Goal: Browse casually: Explore the website without a specific task or goal

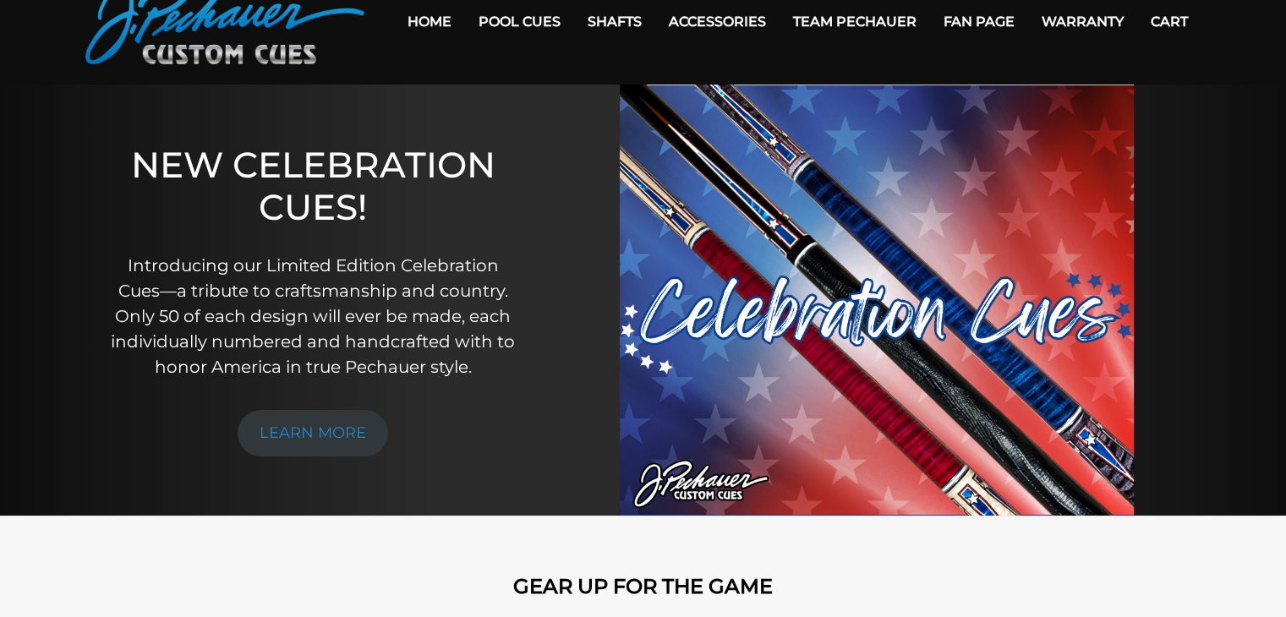
scroll to position [85, 0]
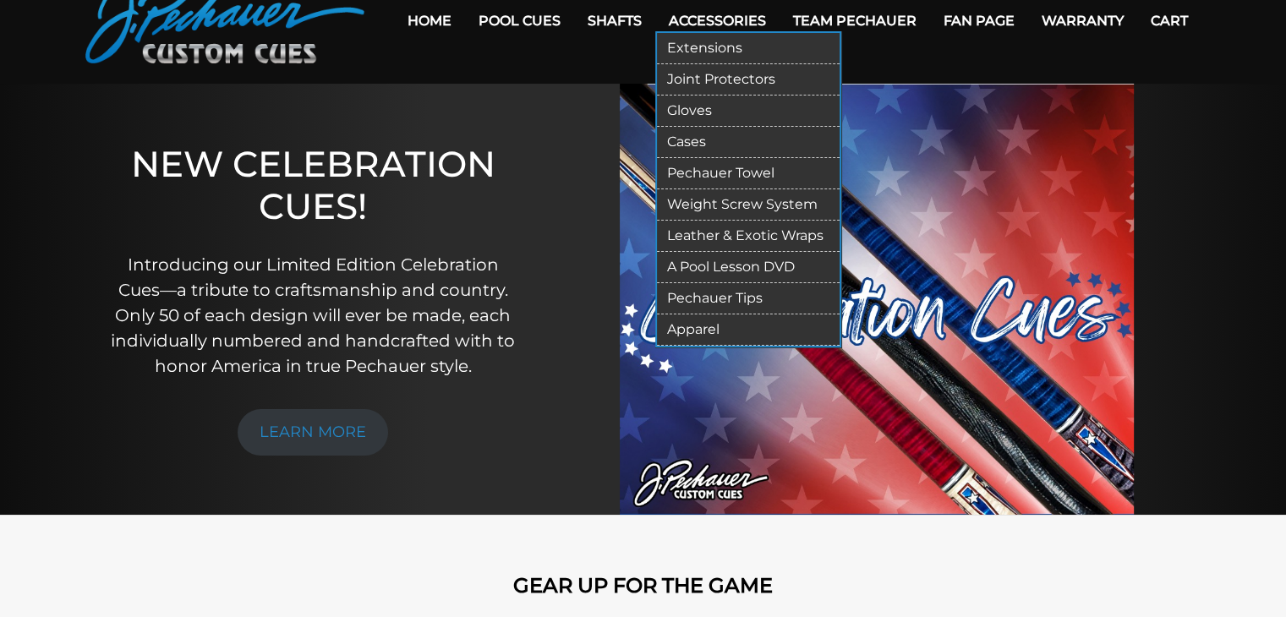
click at [716, 22] on link "Accessories" at bounding box center [717, 20] width 124 height 43
click at [692, 111] on link "Gloves" at bounding box center [748, 111] width 183 height 31
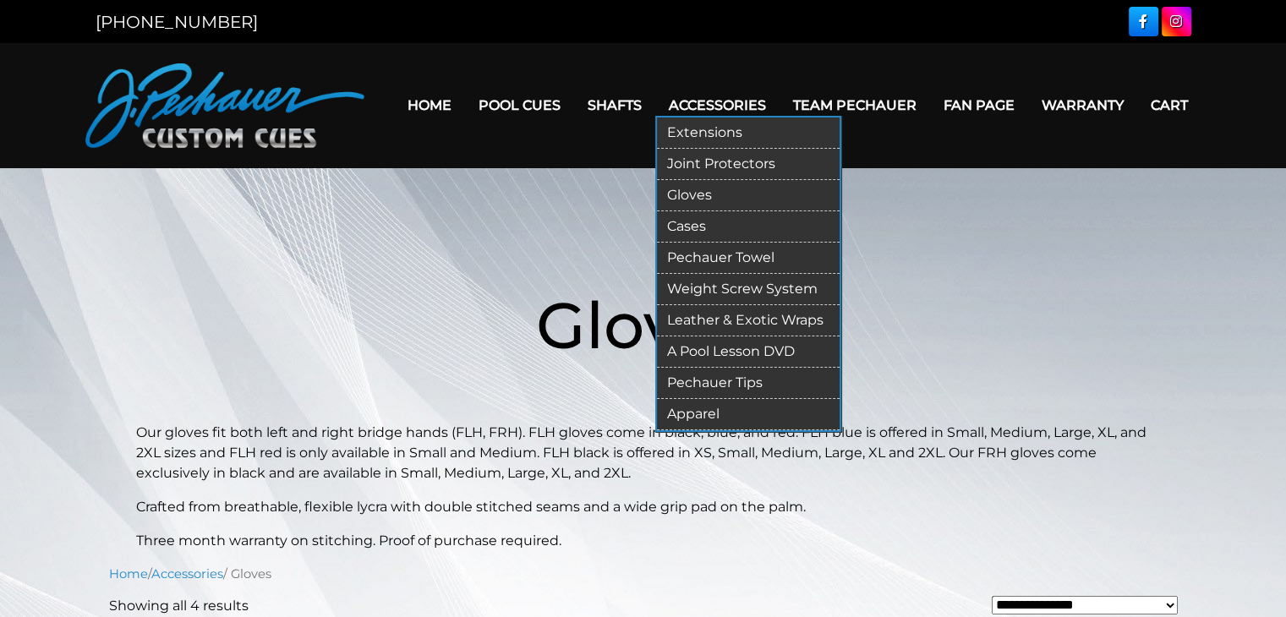
click at [686, 190] on link "Gloves" at bounding box center [748, 195] width 183 height 31
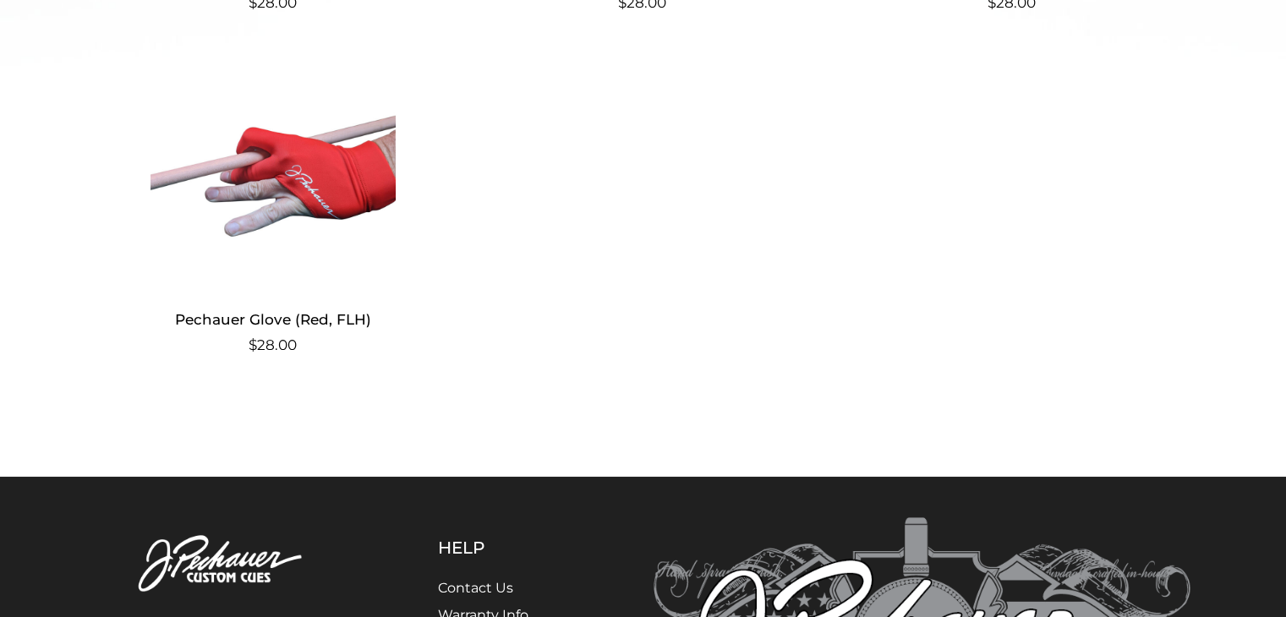
scroll to position [906, 0]
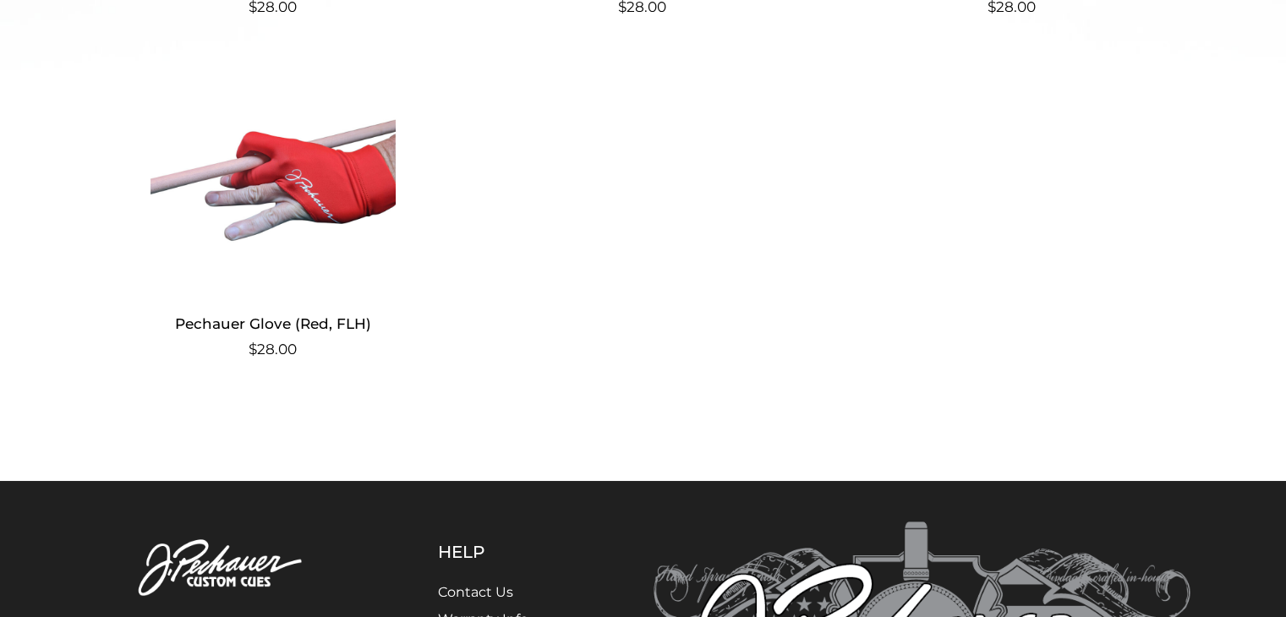
click at [334, 190] on img at bounding box center [273, 180] width 329 height 228
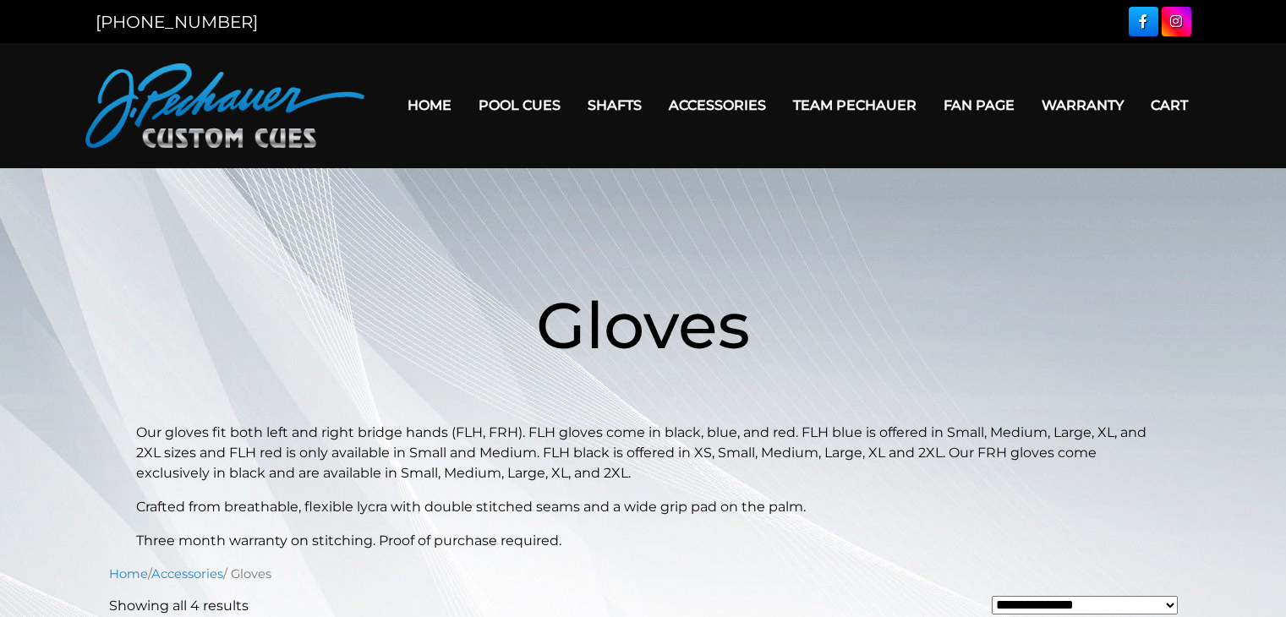
scroll to position [906, 0]
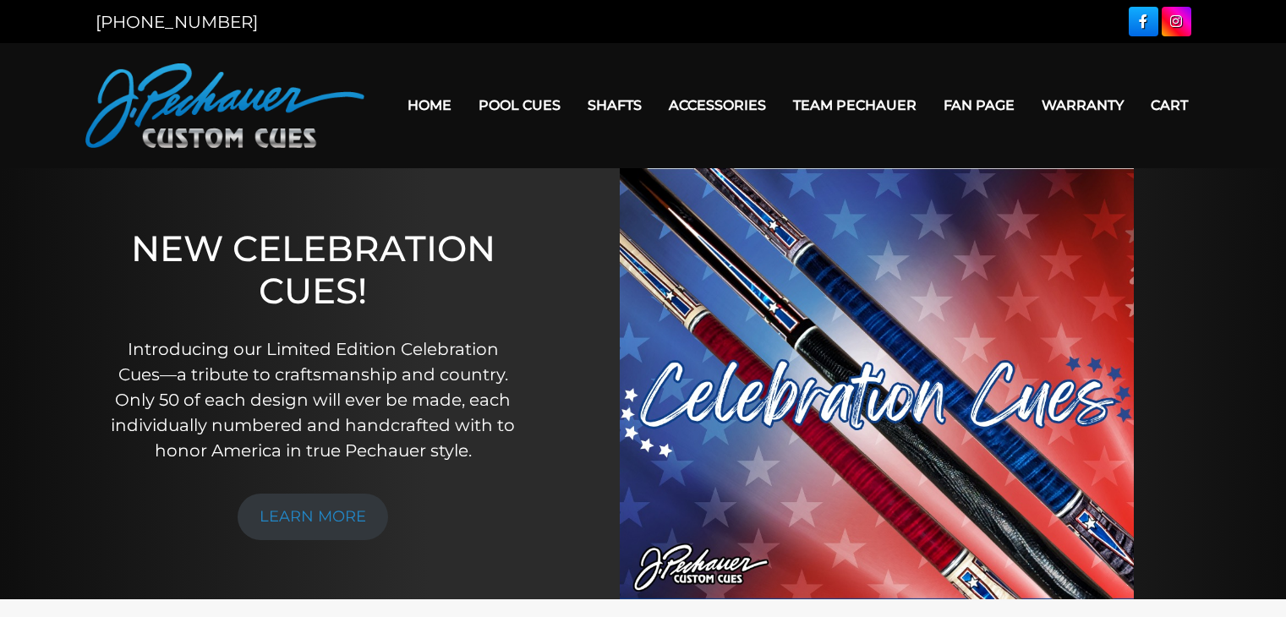
scroll to position [85, 0]
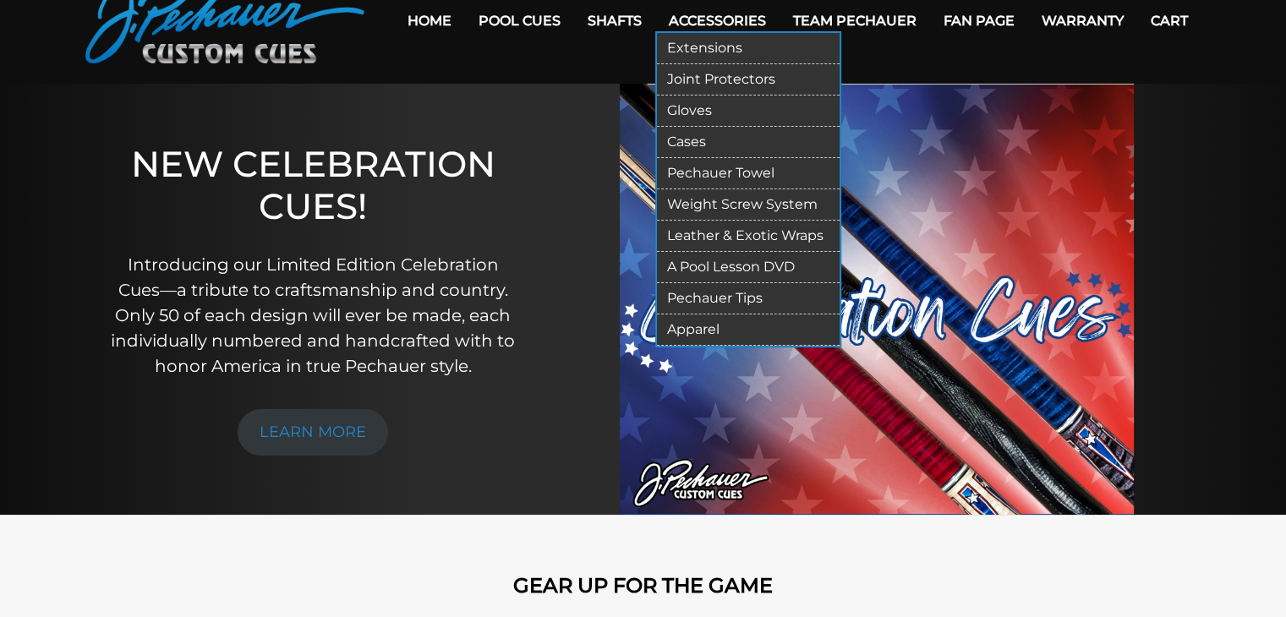
click at [698, 52] on link "Extensions" at bounding box center [748, 48] width 183 height 31
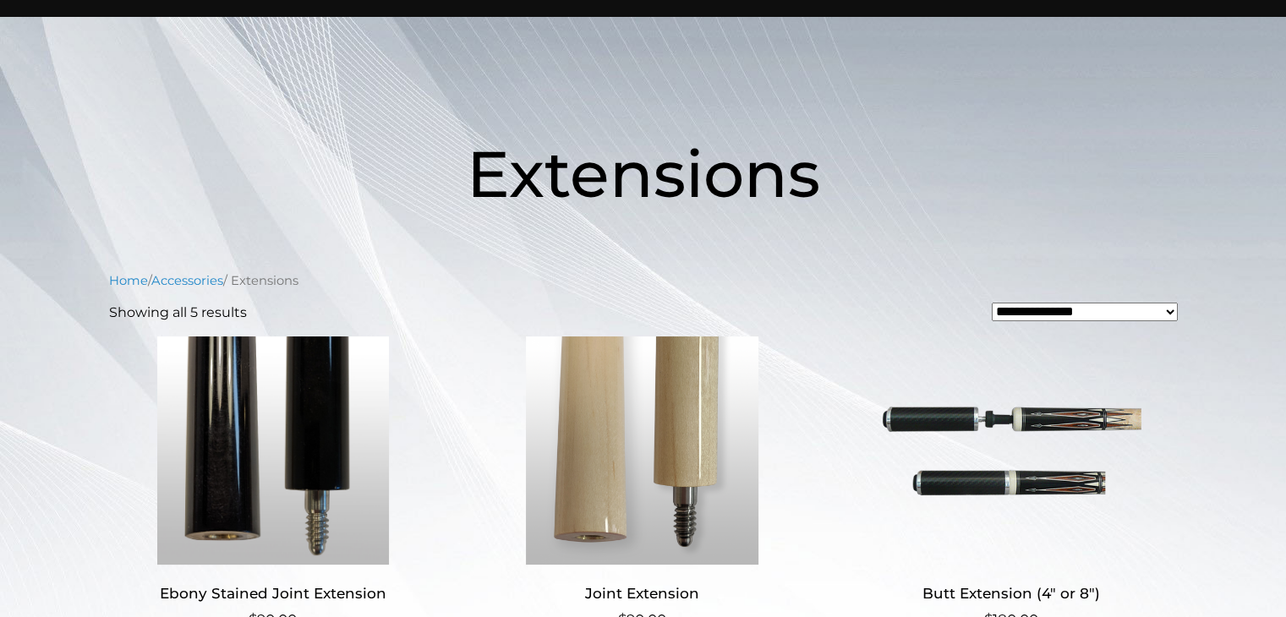
scroll to position [146, 0]
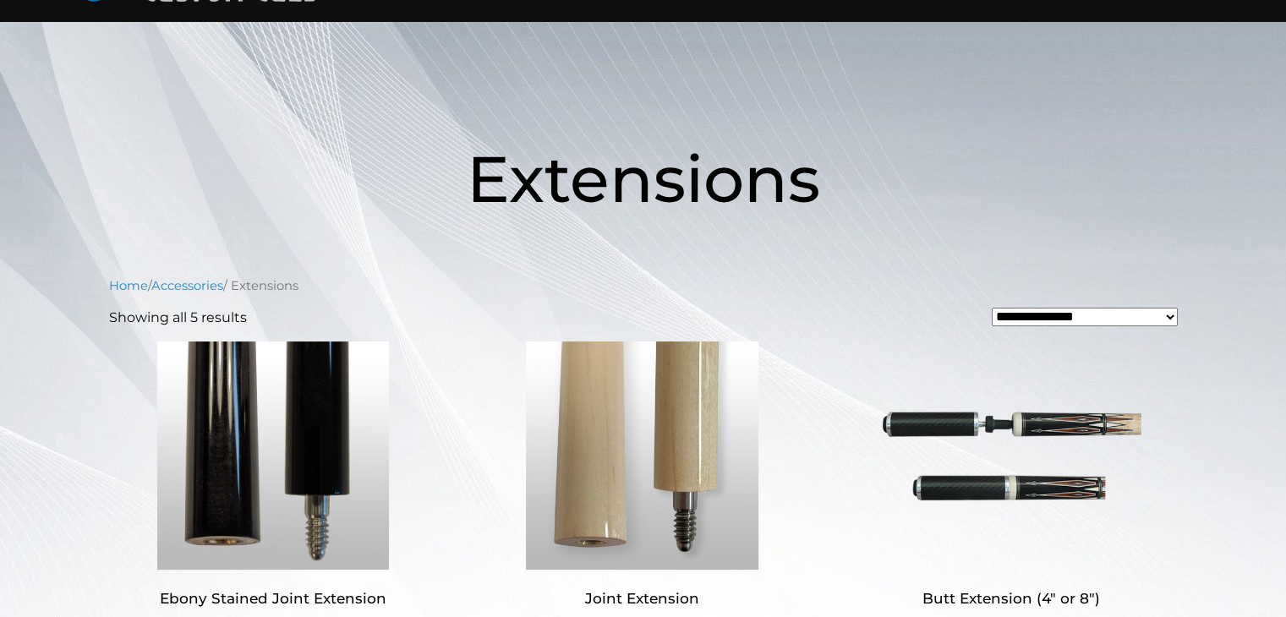
click at [906, 427] on img at bounding box center [1011, 456] width 329 height 228
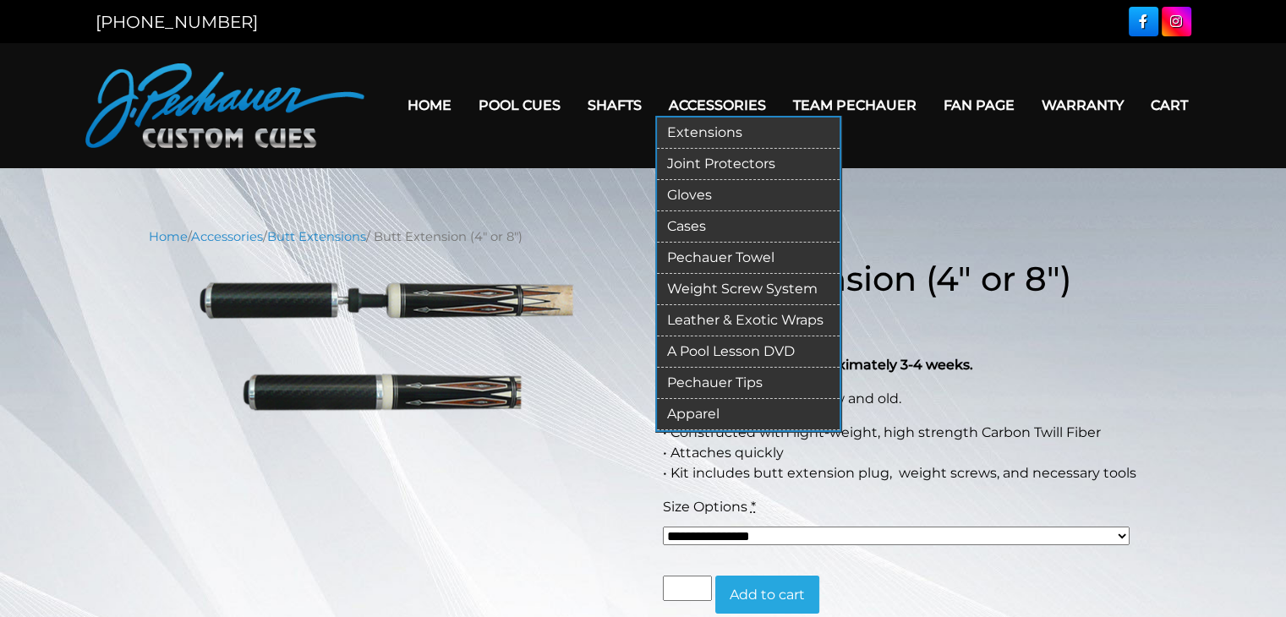
click at [690, 406] on link "Apparel" at bounding box center [748, 414] width 183 height 31
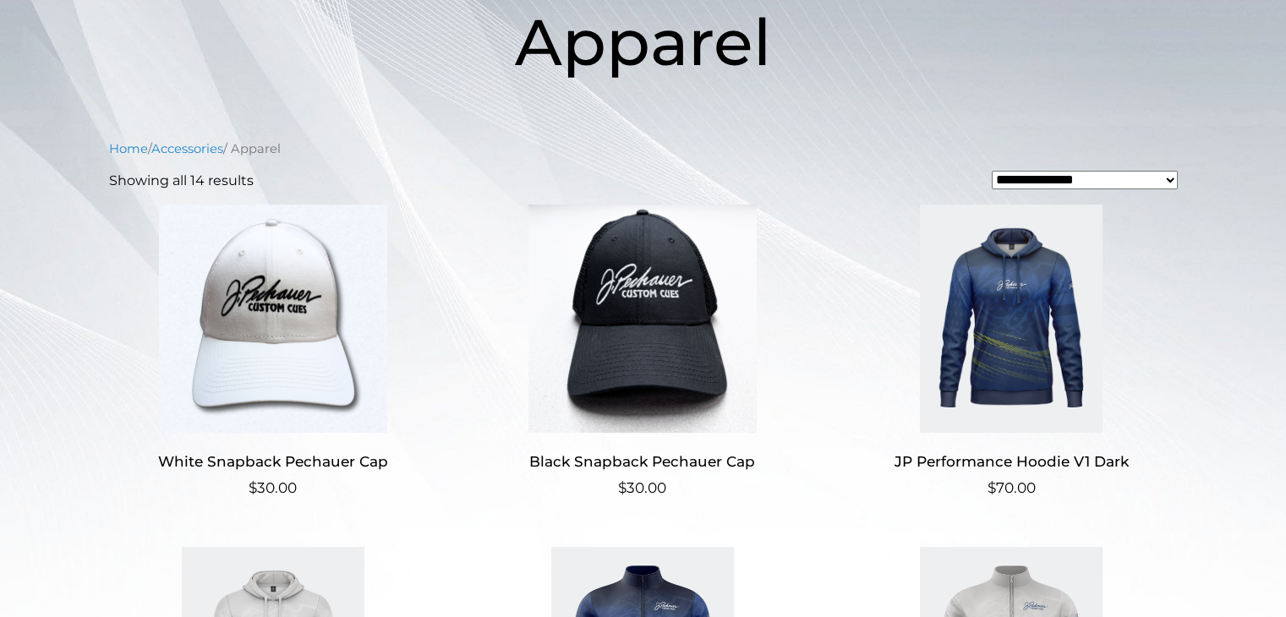
scroll to position [284, 0]
click at [970, 312] on img at bounding box center [1011, 318] width 329 height 228
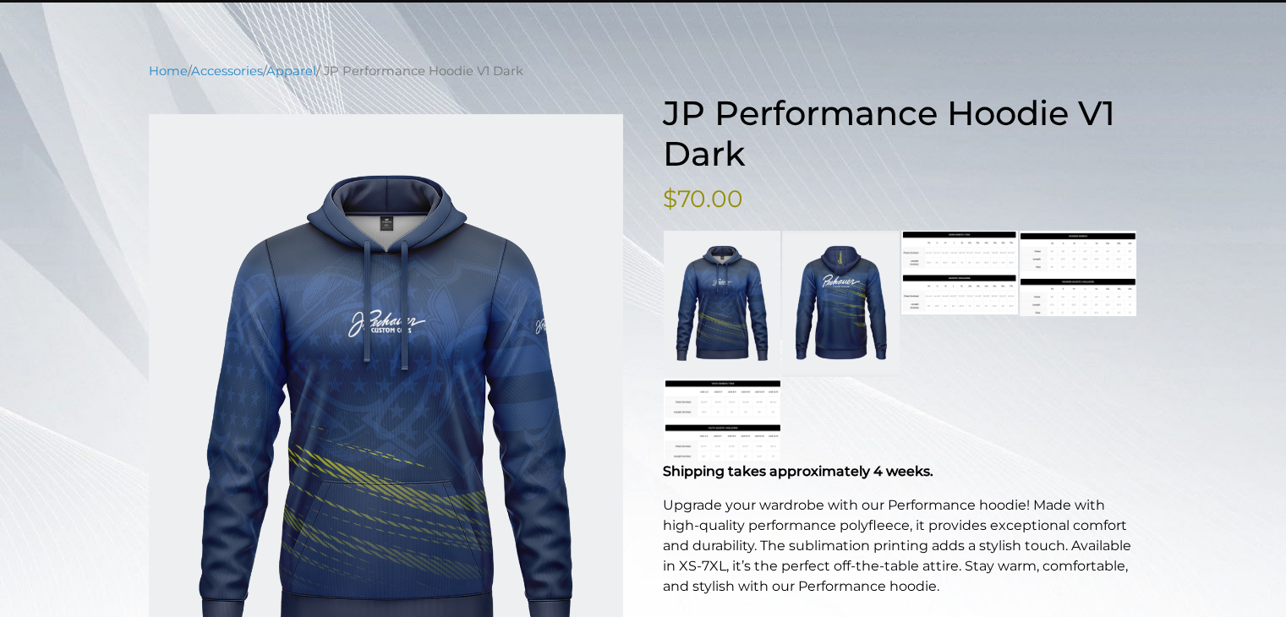
scroll to position [170, 0]
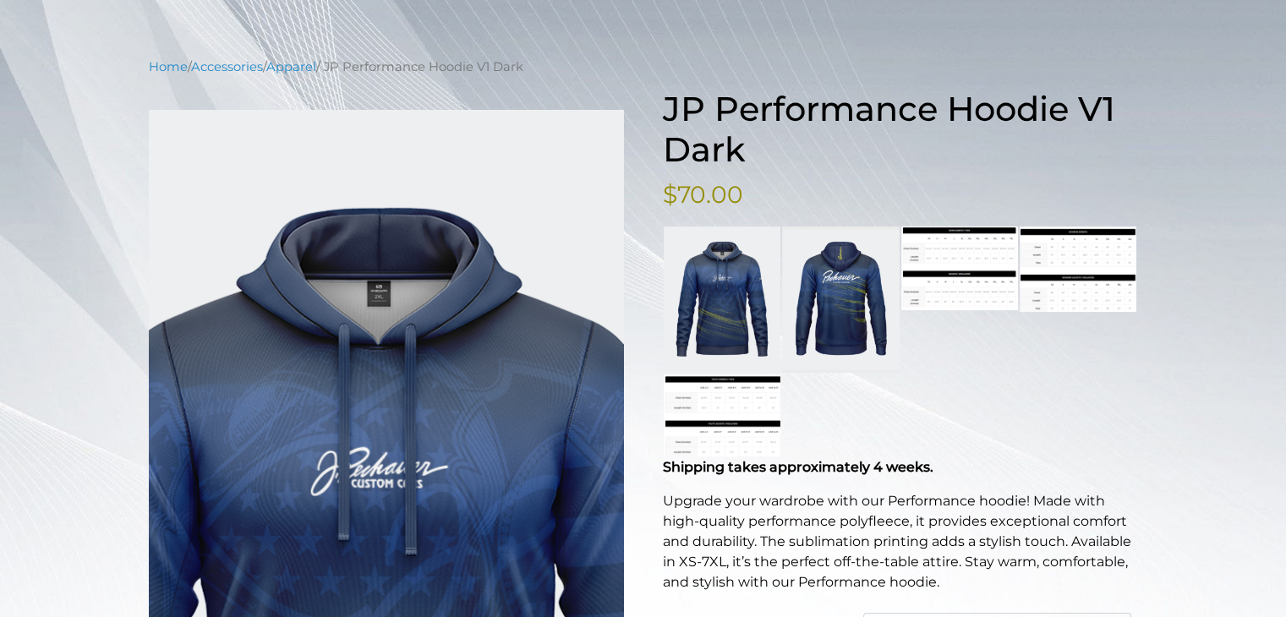
click at [387, 281] on img at bounding box center [386, 407] width 475 height 594
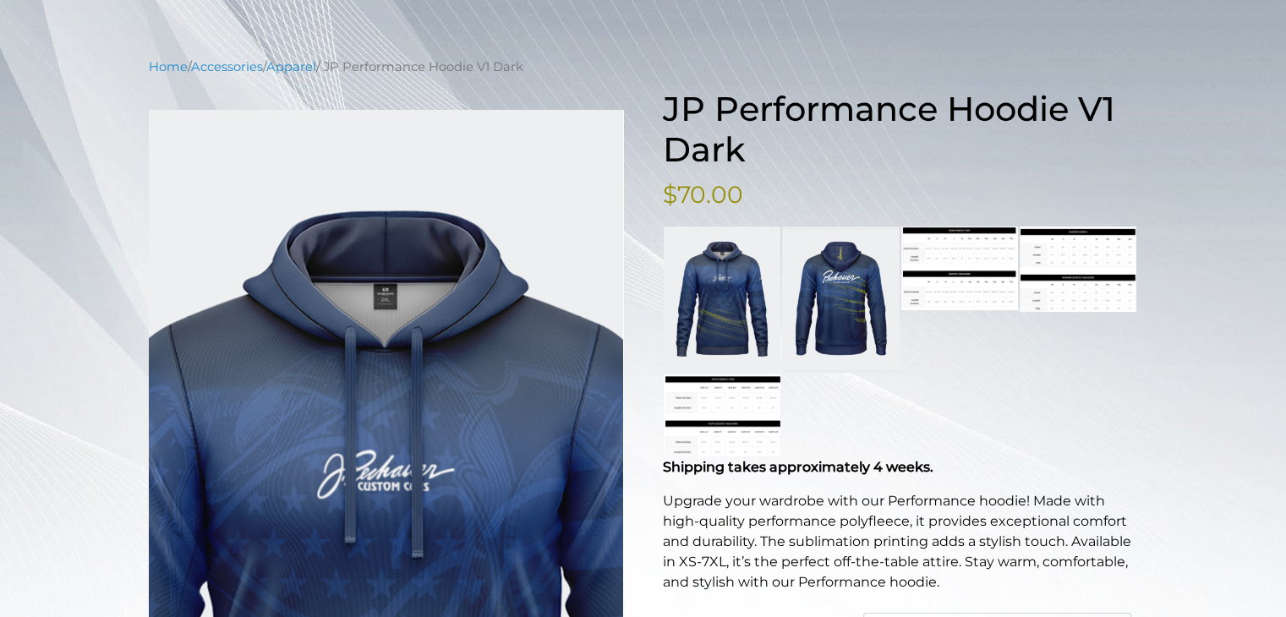
click at [387, 281] on img at bounding box center [386, 407] width 475 height 594
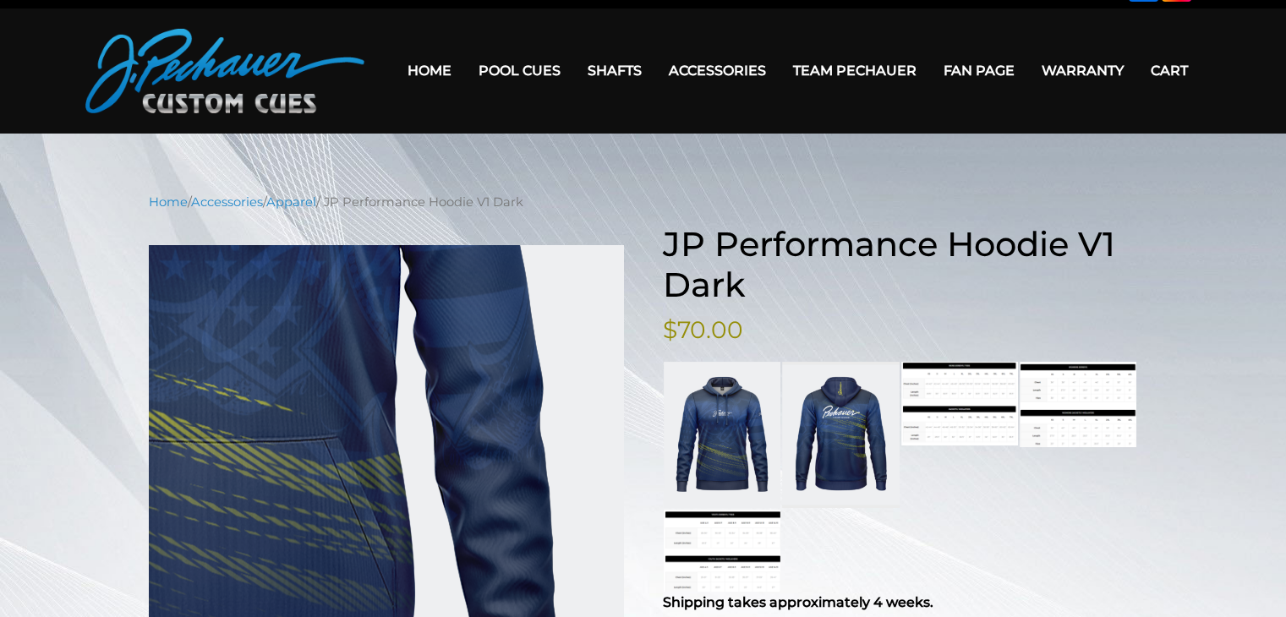
scroll to position [32, 0]
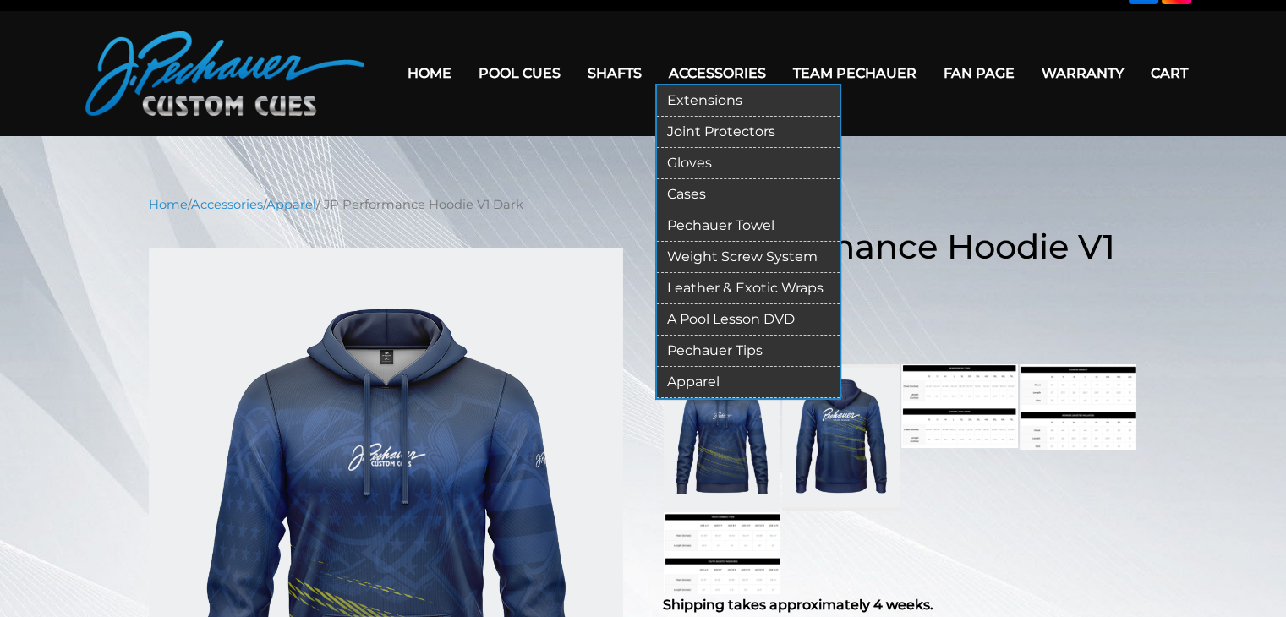
click at [697, 380] on link "Apparel" at bounding box center [748, 382] width 183 height 31
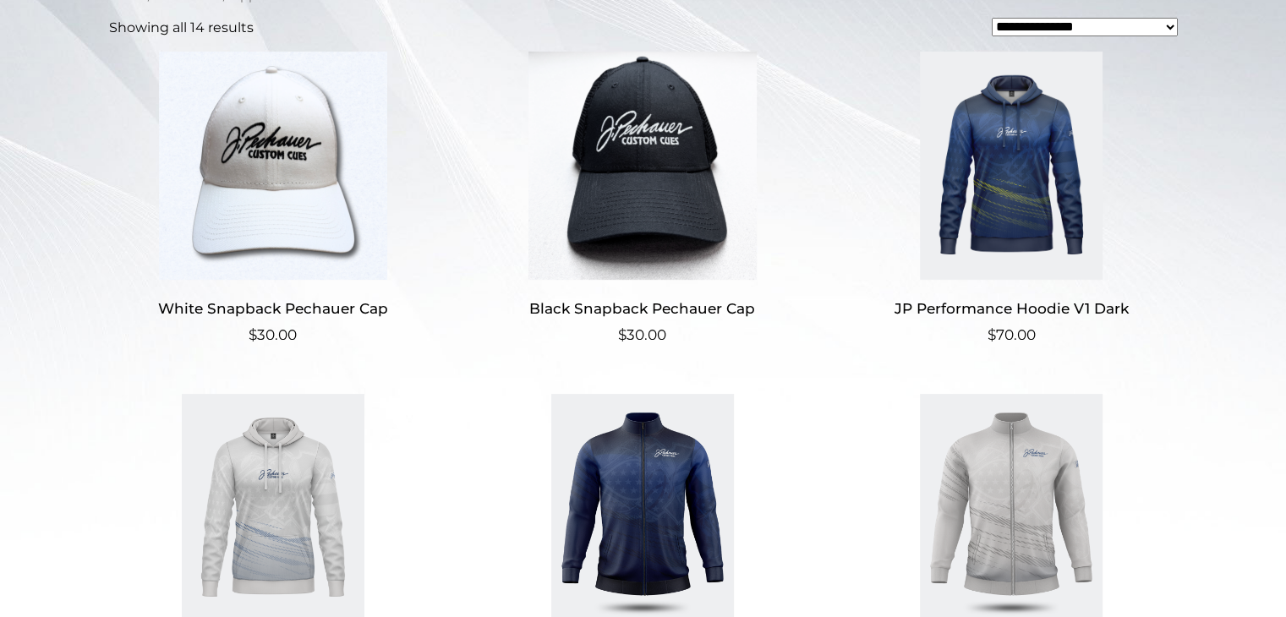
scroll to position [436, 0]
click at [1008, 209] on img at bounding box center [1011, 166] width 329 height 228
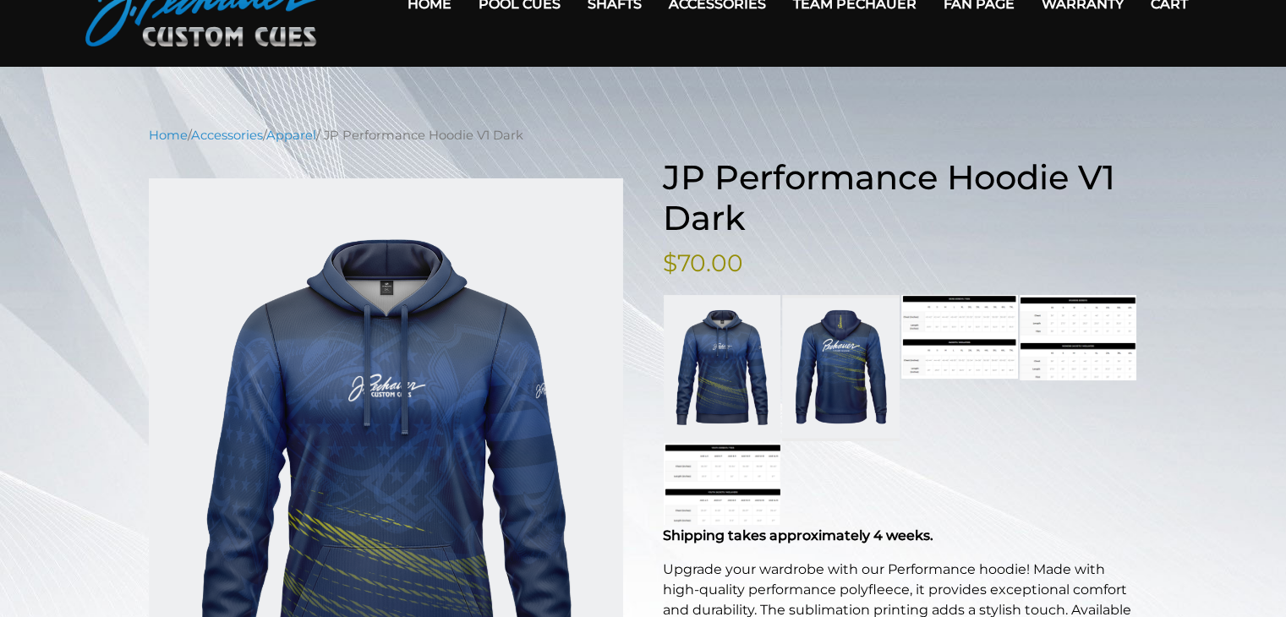
scroll to position [95, 0]
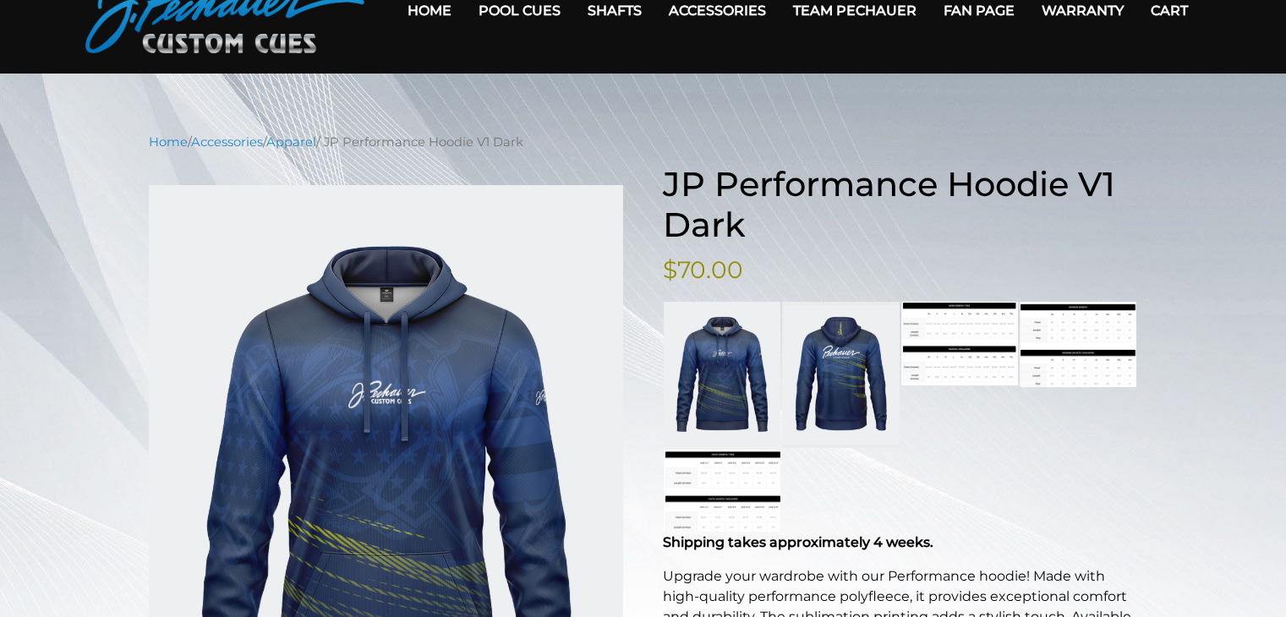
click at [917, 227] on h1 "JP Performance Hoodie V1 Dark" at bounding box center [900, 204] width 475 height 81
click at [632, 136] on nav "Home / Accessories / Apparel / JP Performance Hoodie V1 Dark" at bounding box center [643, 142] width 989 height 19
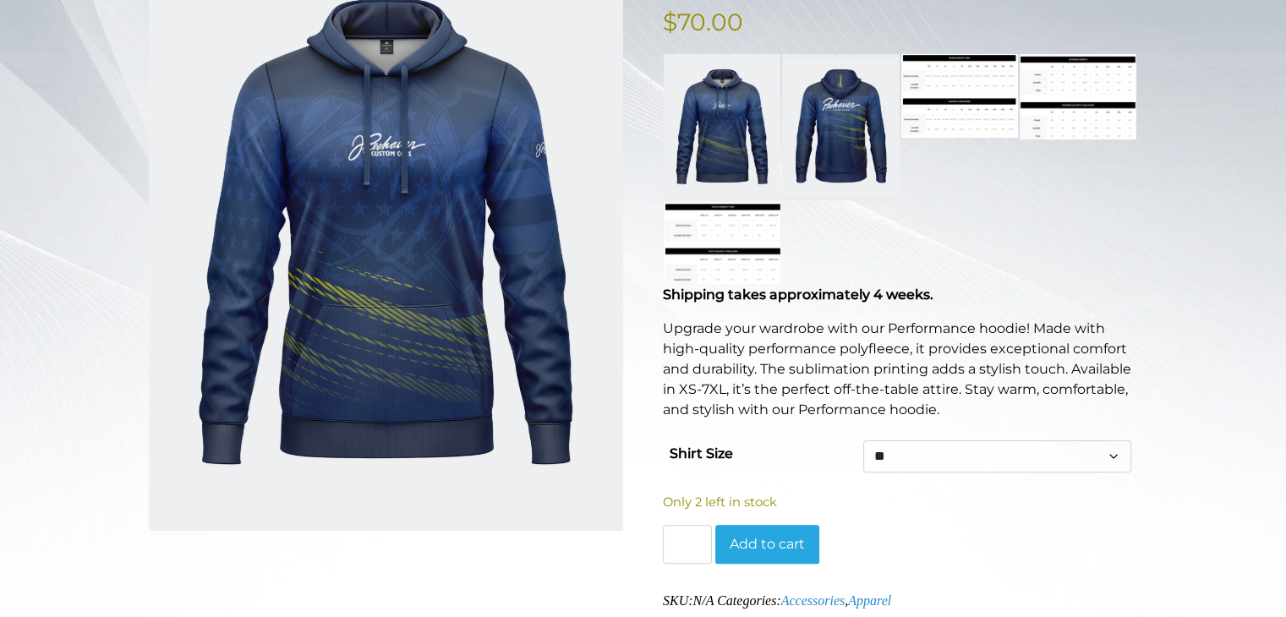
scroll to position [356, 0]
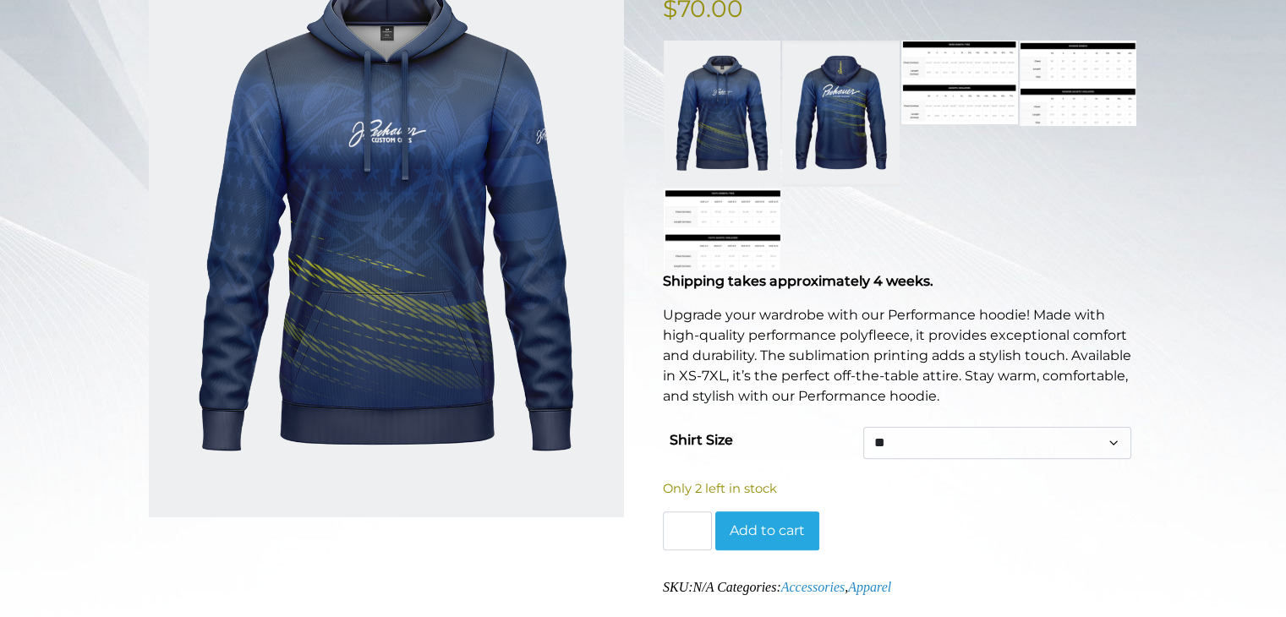
click at [729, 85] on link at bounding box center [722, 114] width 117 height 146
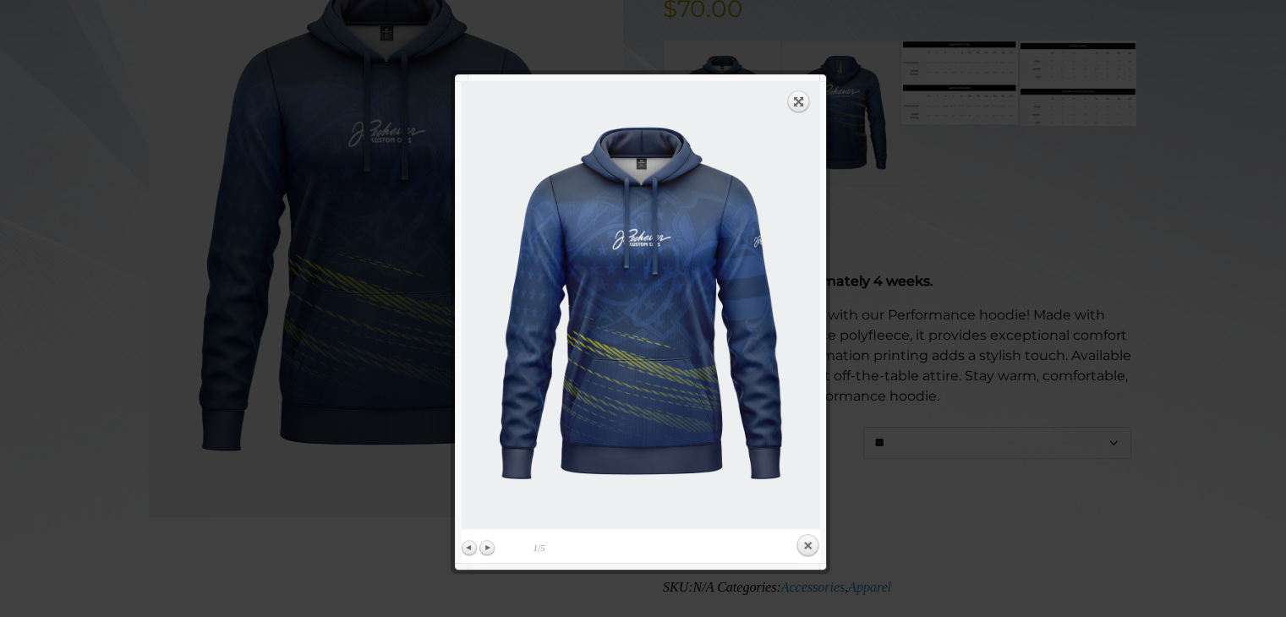
click at [930, 479] on div at bounding box center [643, 528] width 1286 height 1769
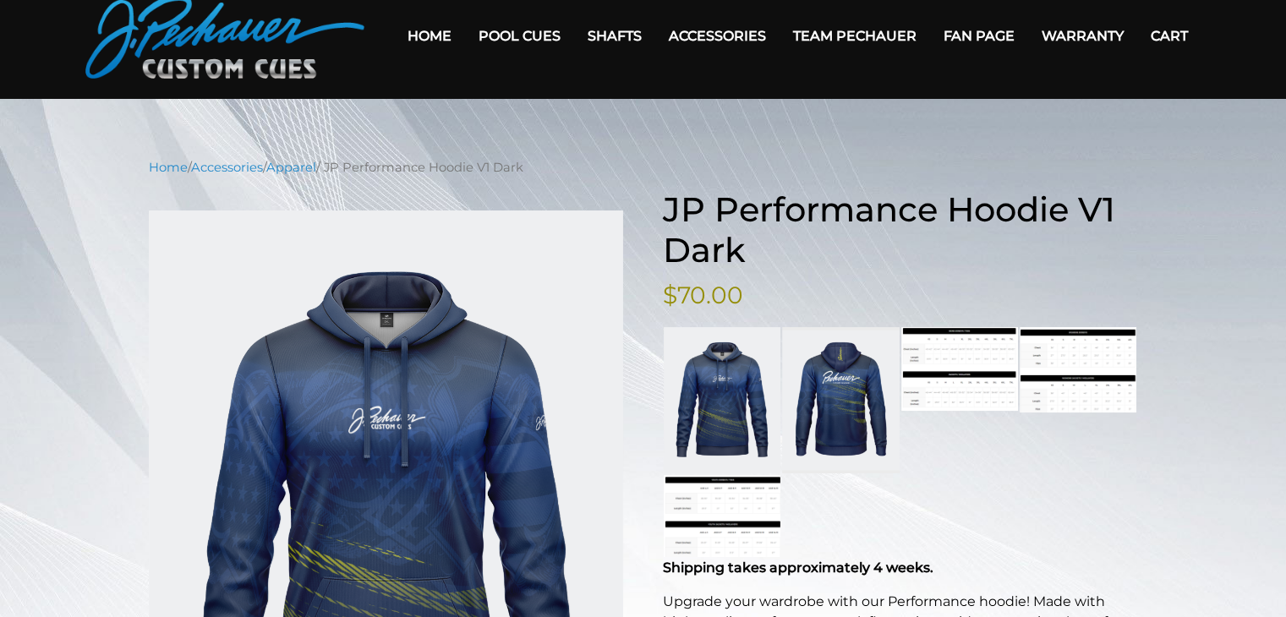
scroll to position [0, 0]
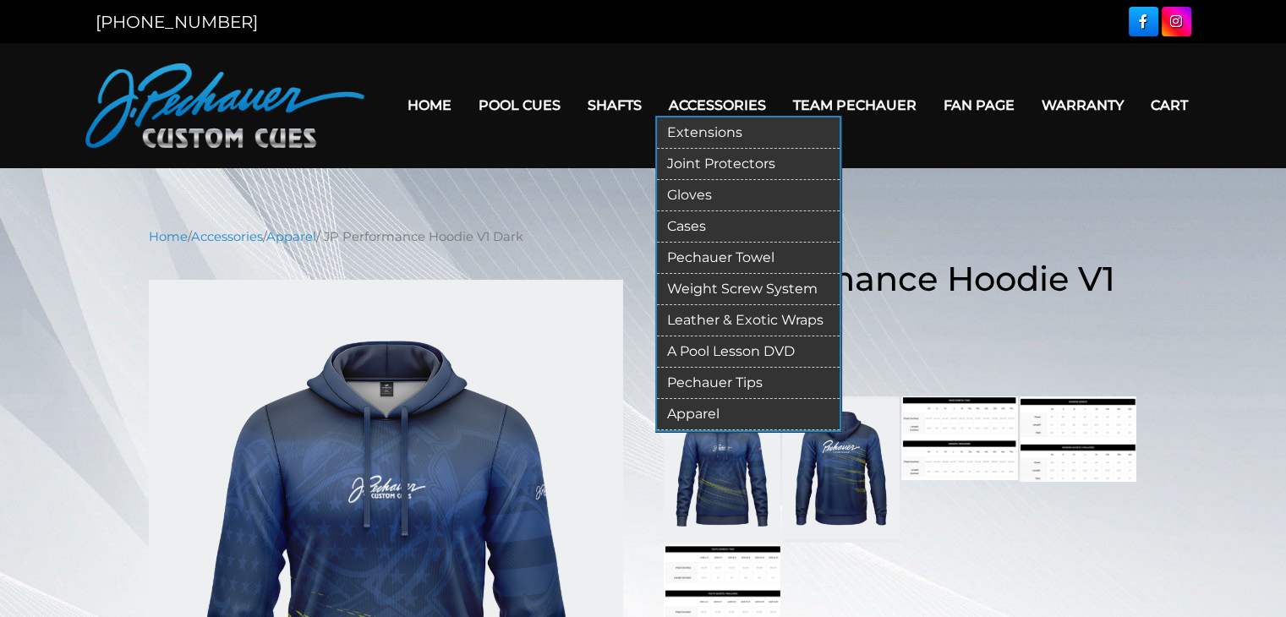
click at [707, 105] on link "Accessories" at bounding box center [717, 105] width 124 height 43
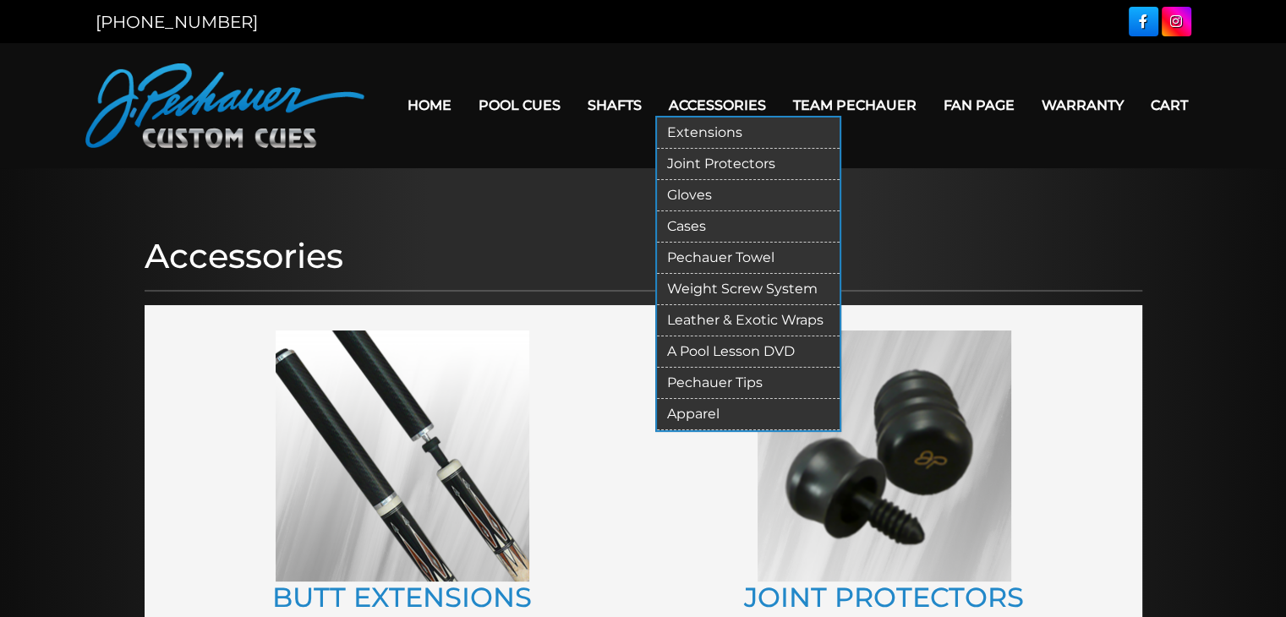
click at [701, 409] on link "Apparel" at bounding box center [748, 414] width 183 height 31
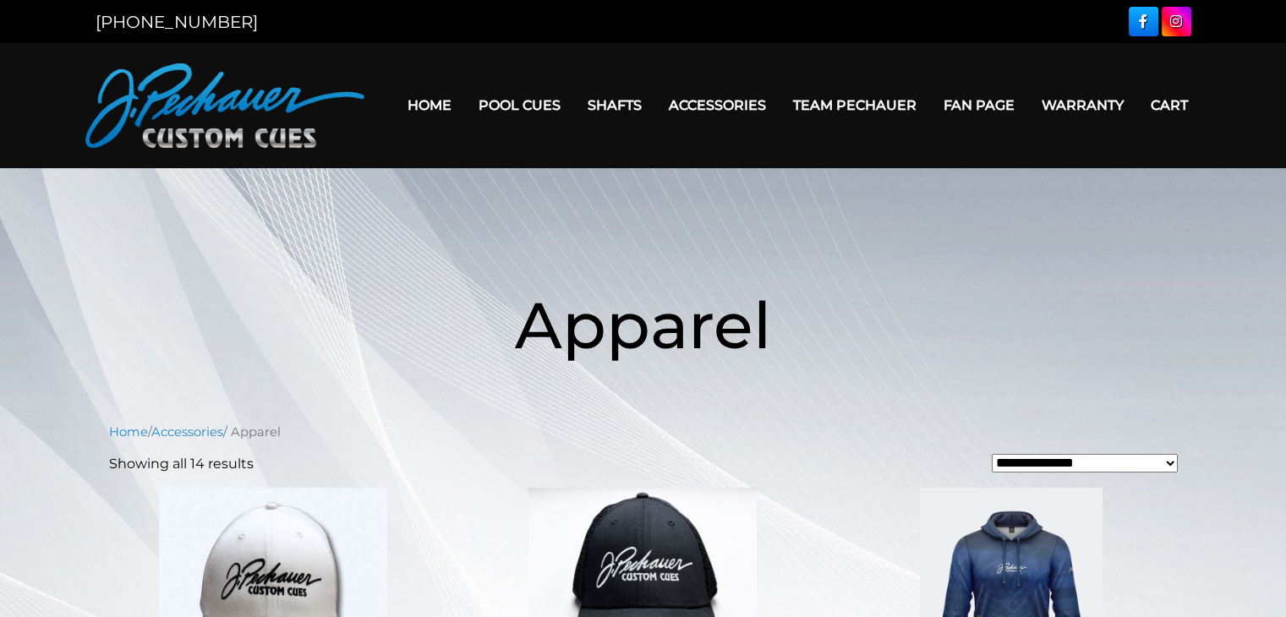
click at [825, 23] on div at bounding box center [923, 22] width 538 height 30
click at [237, 105] on img at bounding box center [224, 105] width 279 height 85
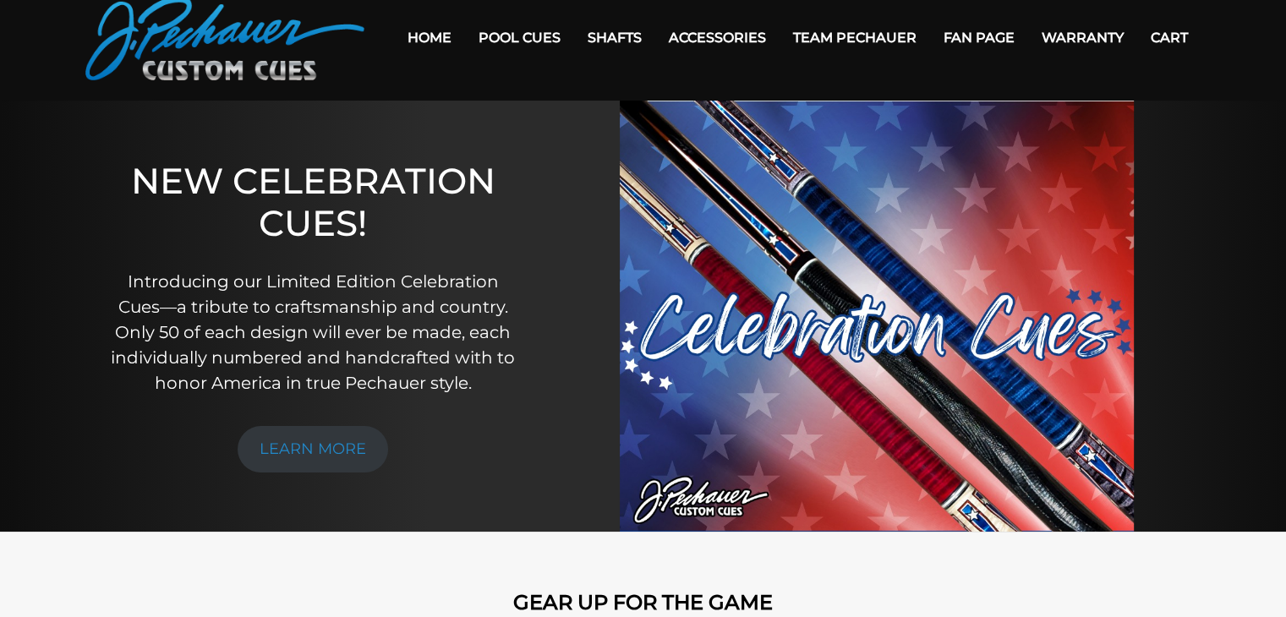
scroll to position [44, 0]
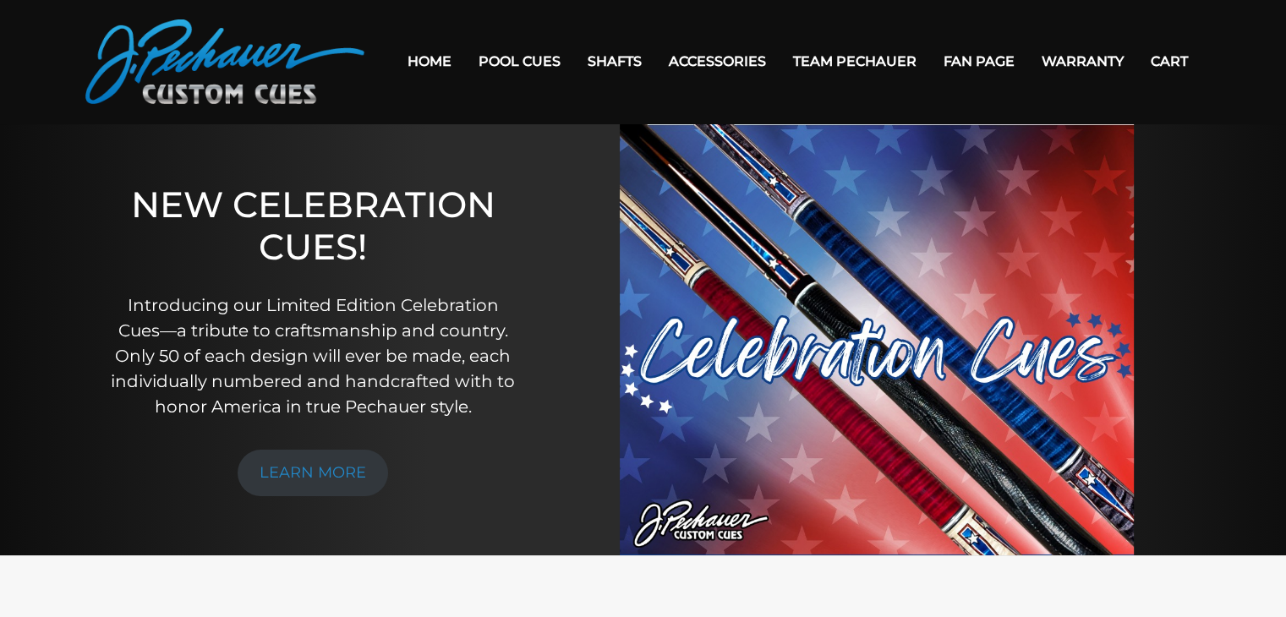
click at [665, 95] on nav "Home Pool Cues Celebration Cue JP Series (T) – NEW Pro Series (R) – NEW Champio…" at bounding box center [782, 61] width 837 height 85
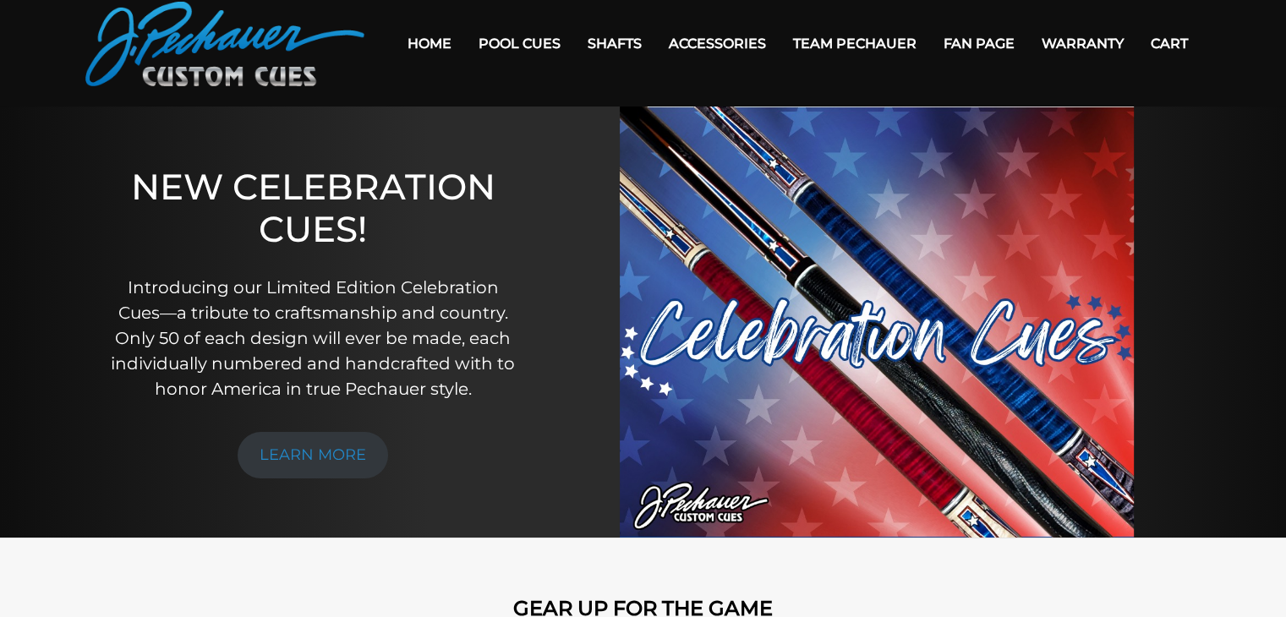
scroll to position [52, 0]
